Goal: Register for event/course

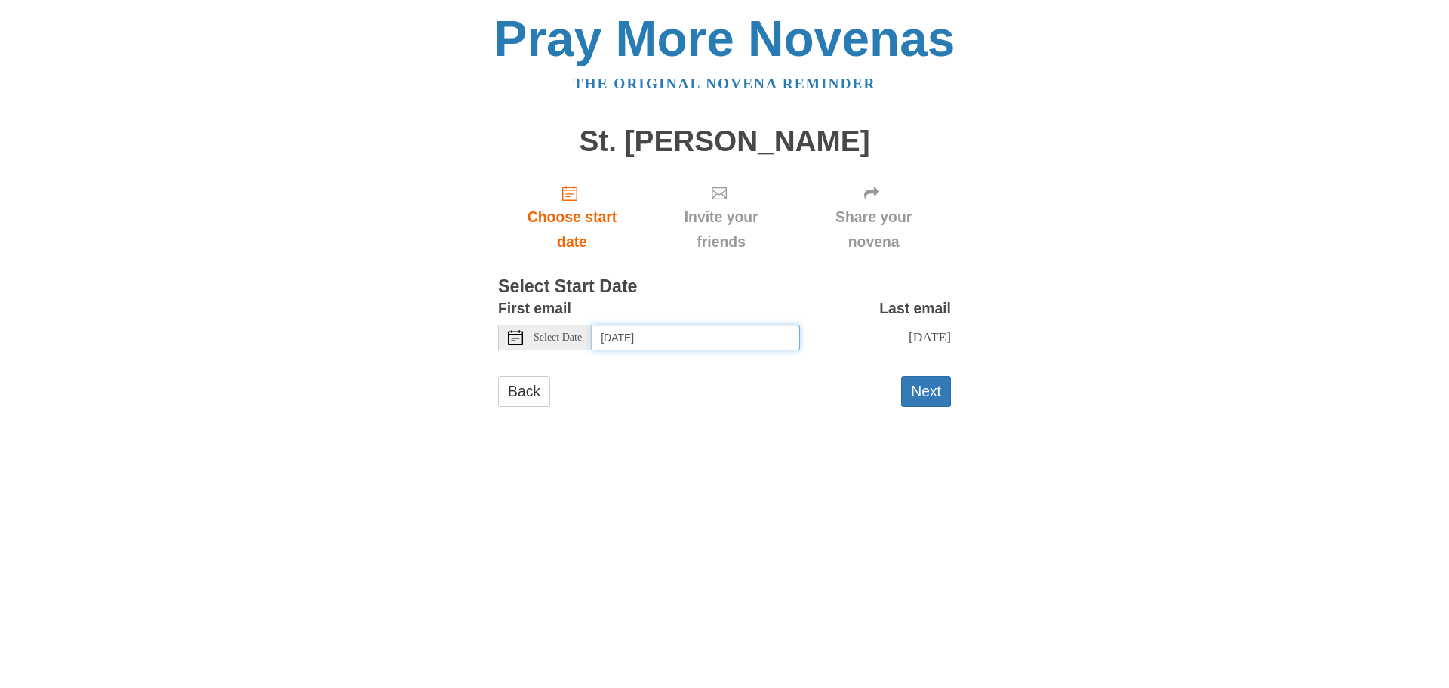
click at [698, 334] on input "Wednesday, August 13th" at bounding box center [696, 338] width 208 height 26
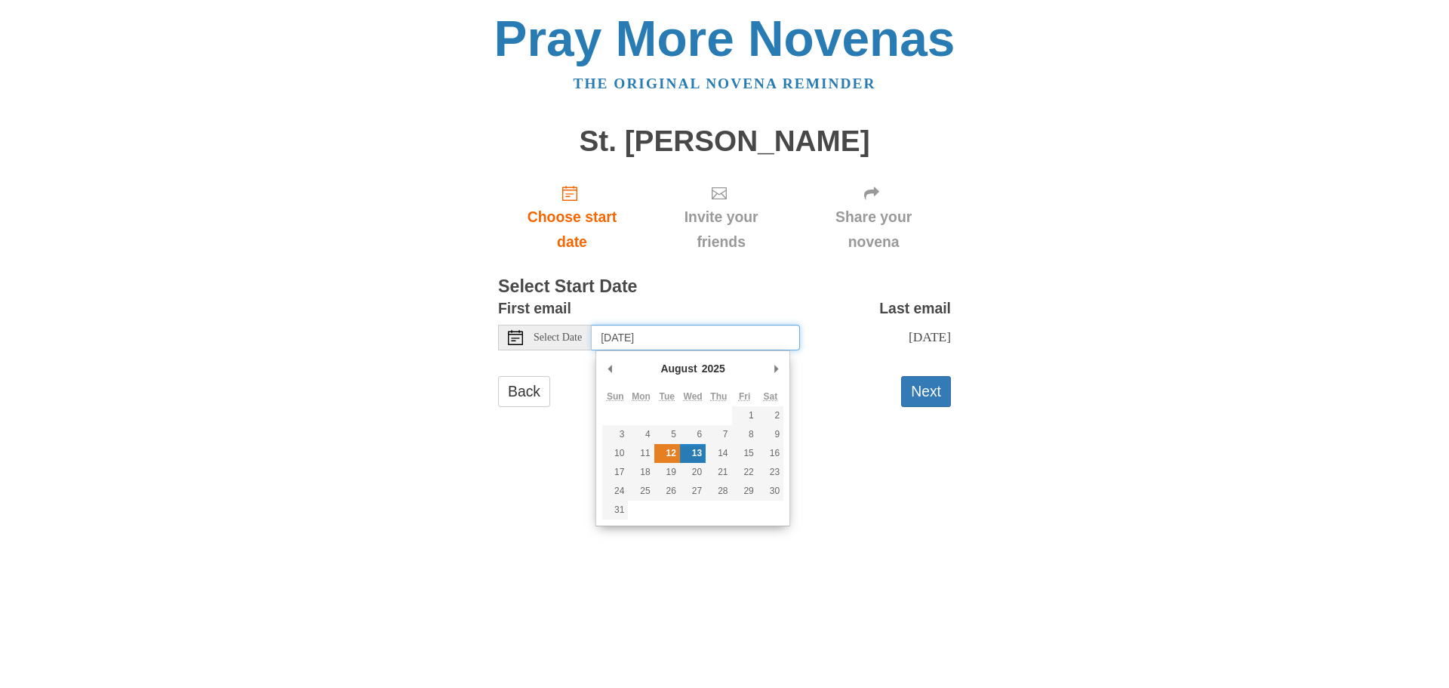
type input "Tuesday, August 12th"
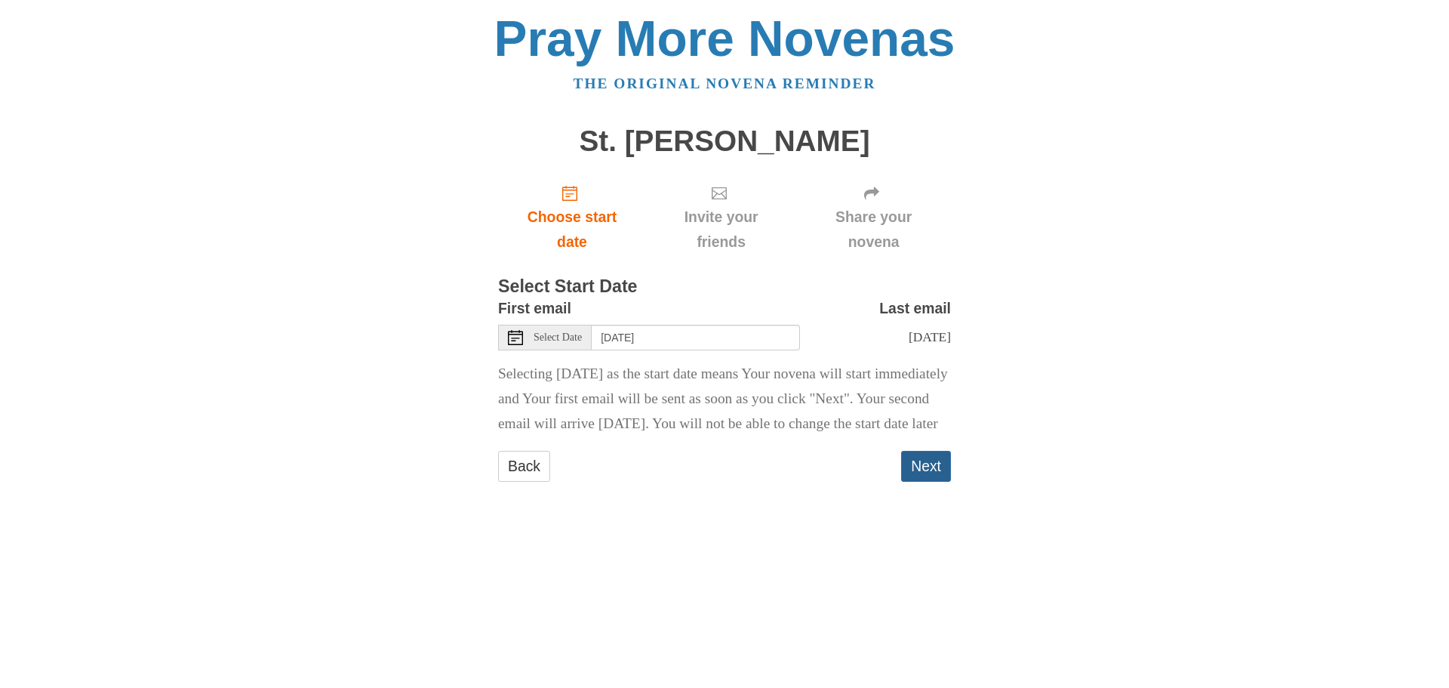
click at [923, 482] on button "Next" at bounding box center [926, 466] width 50 height 31
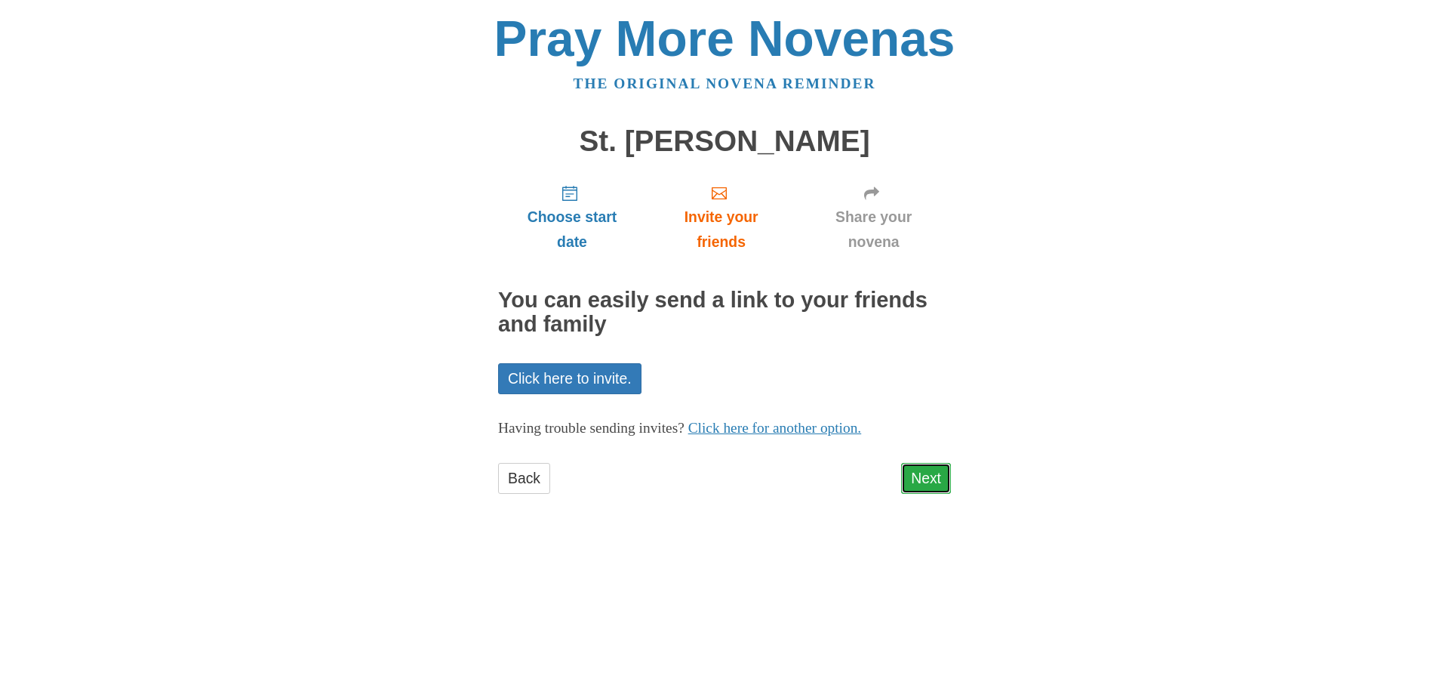
click at [933, 476] on link "Next" at bounding box center [926, 478] width 50 height 31
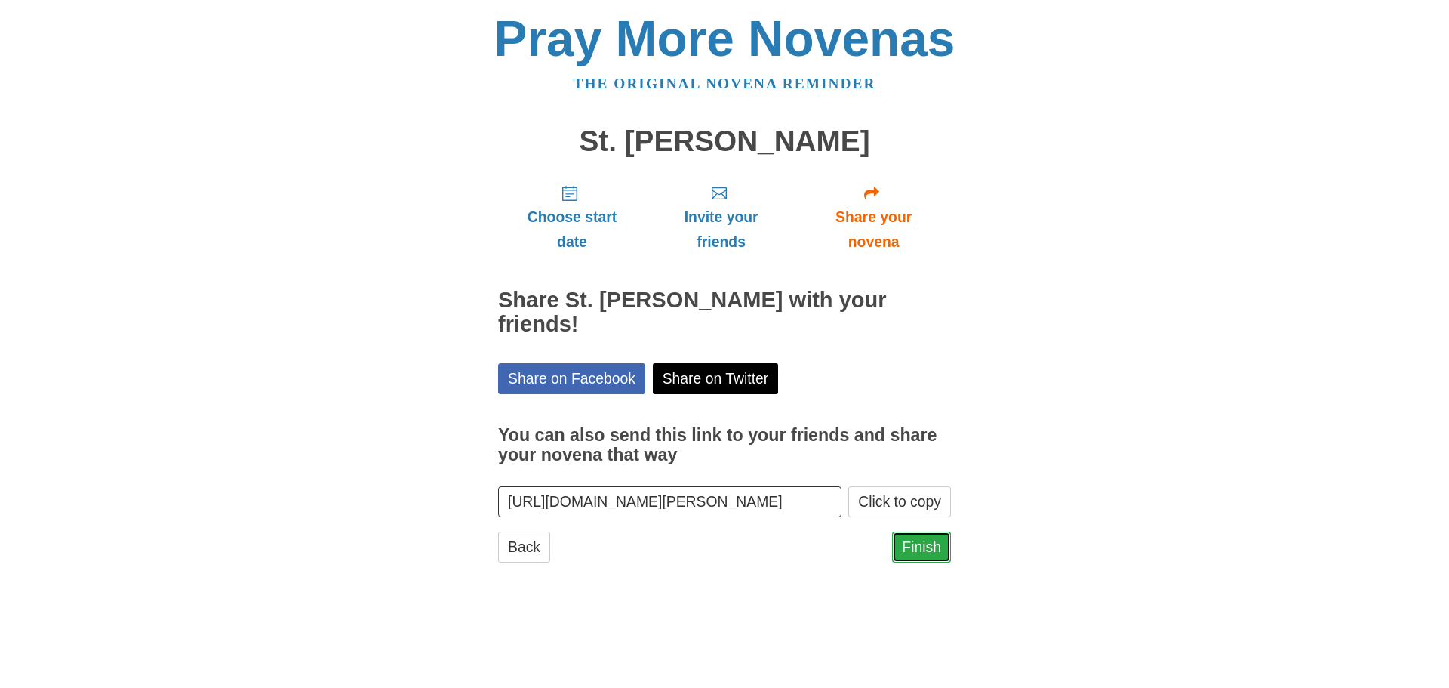
click at [924, 531] on link "Finish" at bounding box center [921, 546] width 59 height 31
